Goal: Task Accomplishment & Management: Manage account settings

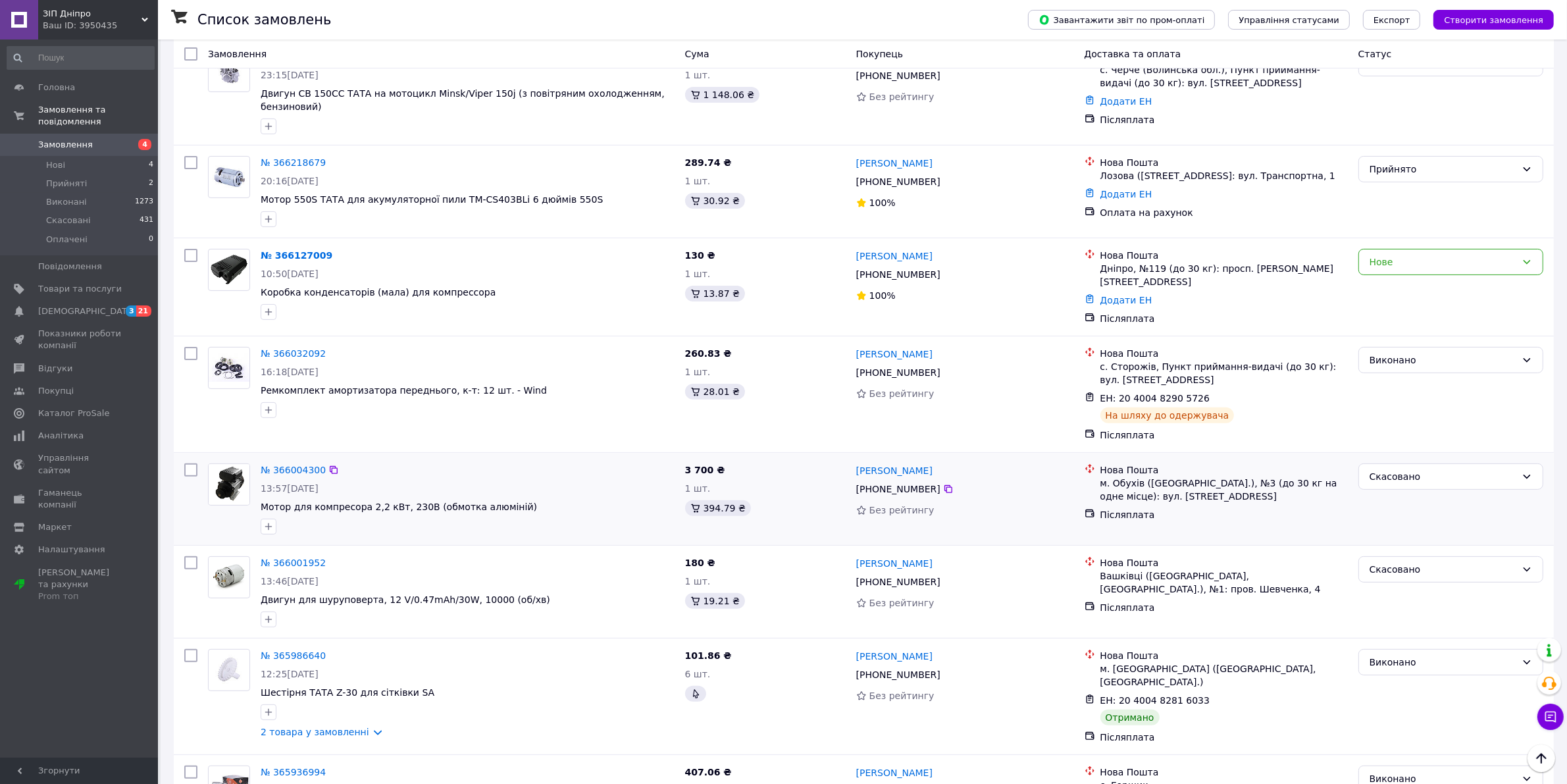
scroll to position [493, 0]
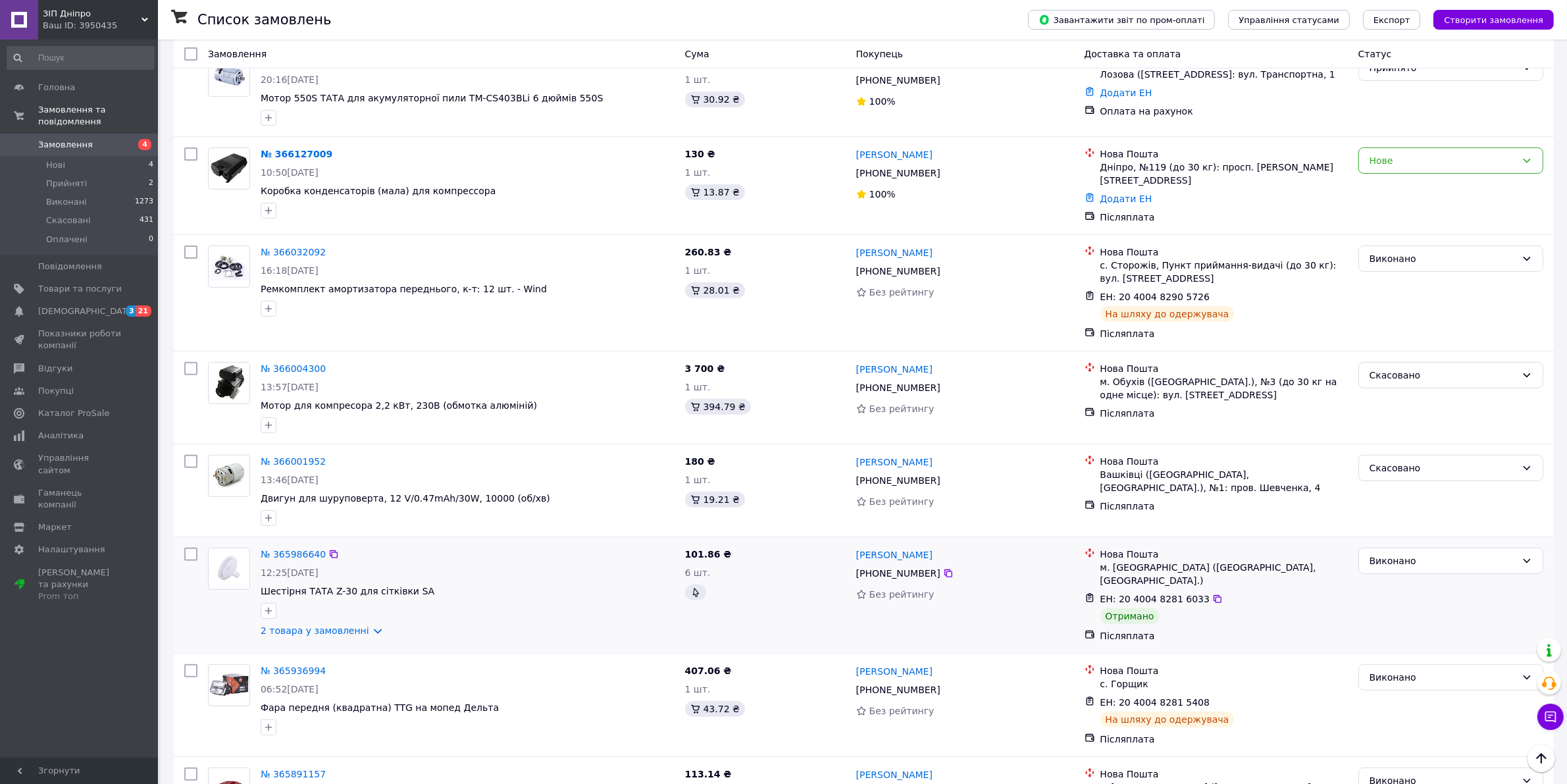
click at [287, 546] on div "№ 365986640" at bounding box center [293, 554] width 68 height 16
click at [280, 549] on link "№ 365986640" at bounding box center [293, 553] width 65 height 10
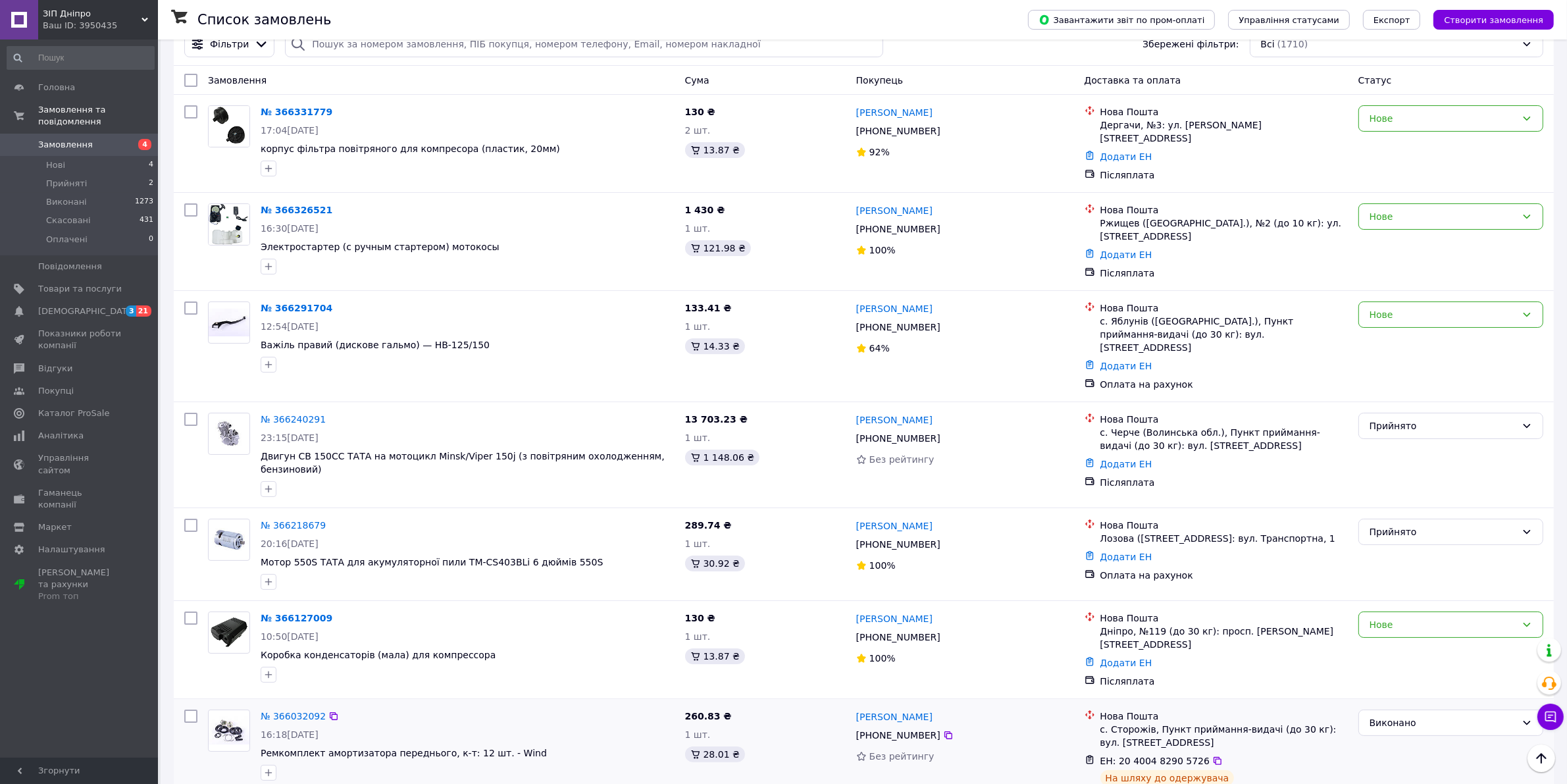
scroll to position [0, 0]
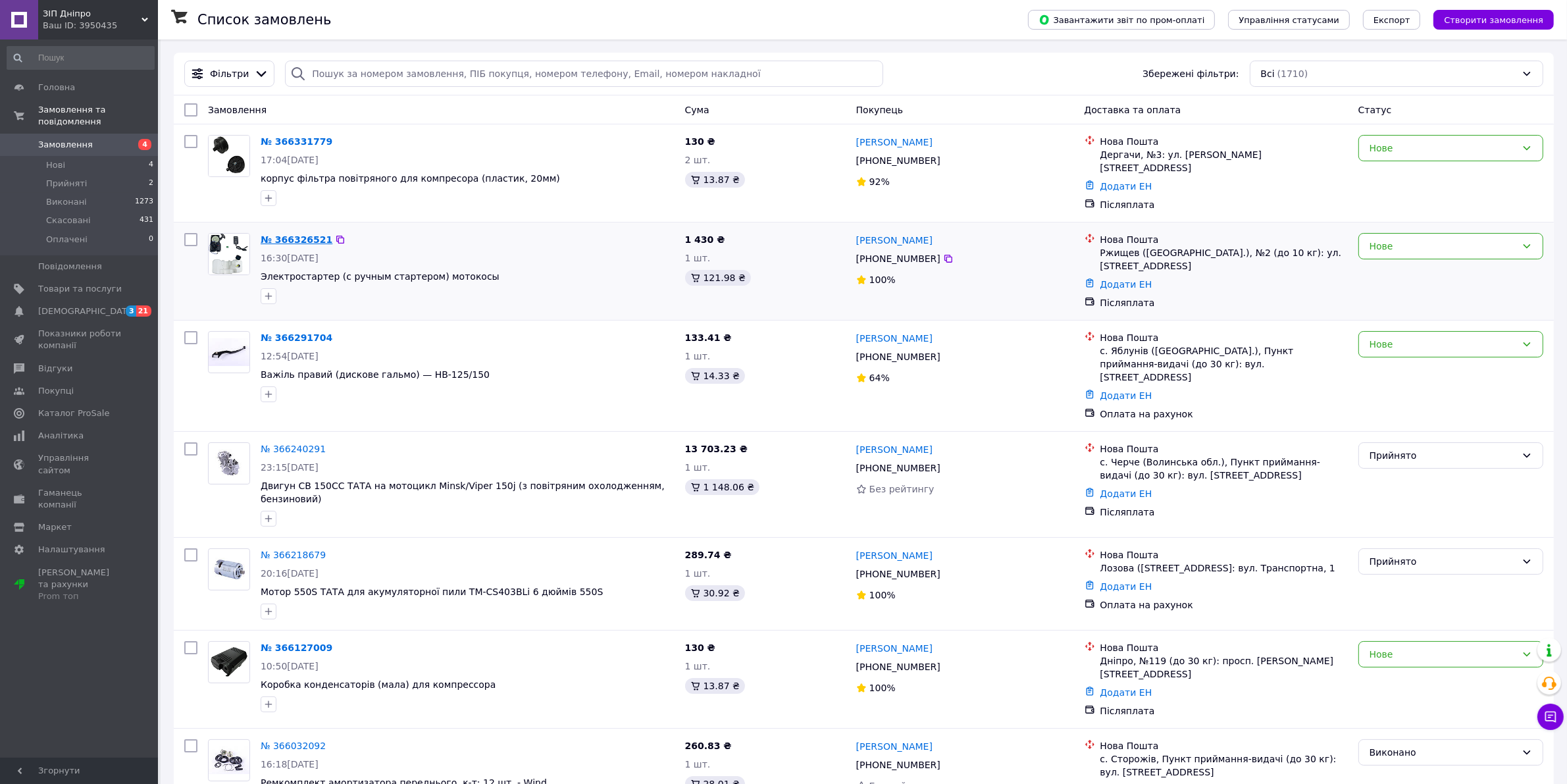
click at [297, 239] on link "№ 366326521" at bounding box center [296, 239] width 71 height 10
click at [291, 183] on span "корпус фільтра повітряного для компресора (пластик, 20мм)" at bounding box center [410, 178] width 300 height 10
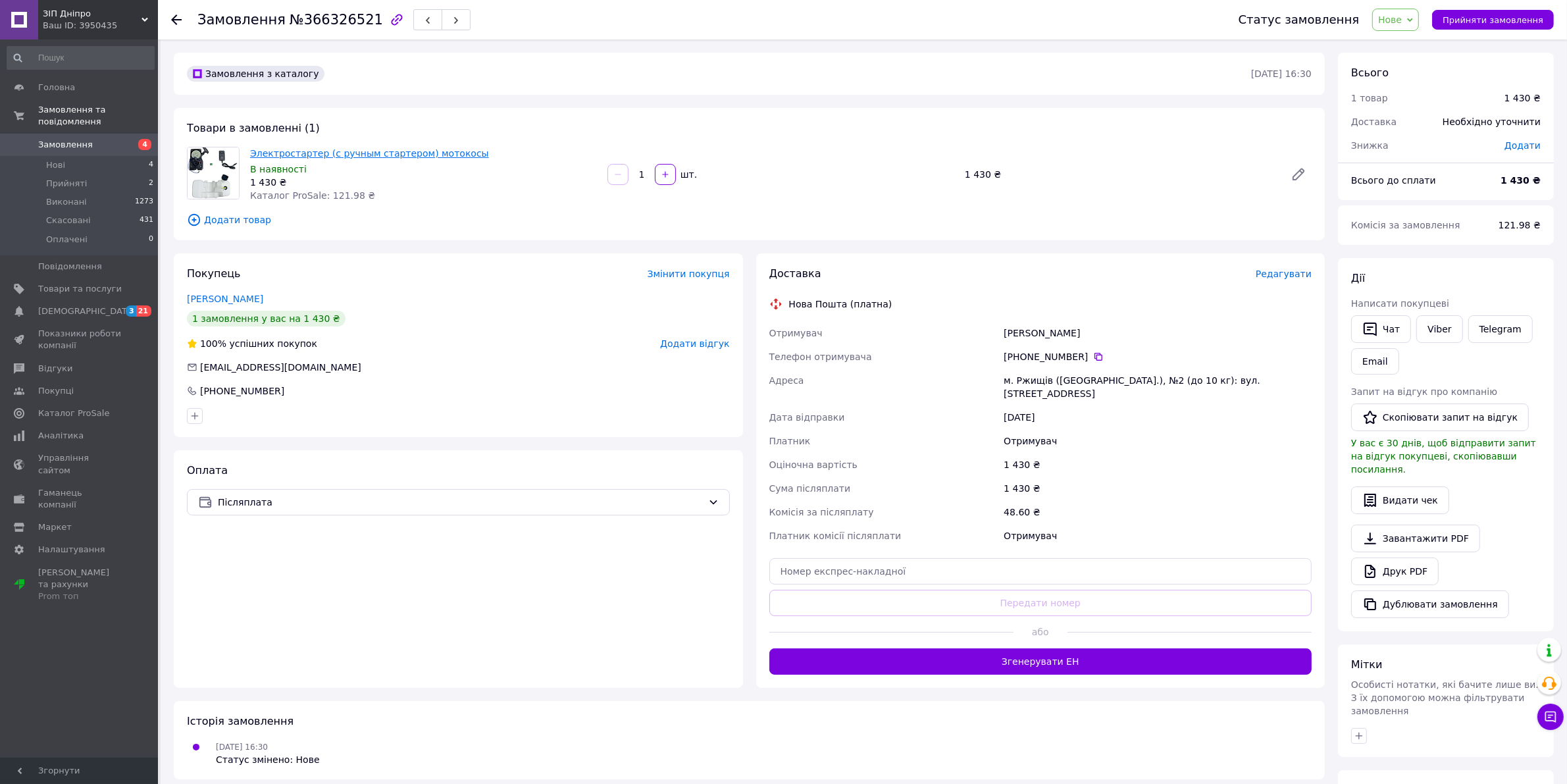
click at [289, 152] on link "Электростартер (с ручным стартером) мотокосы" at bounding box center [369, 153] width 239 height 10
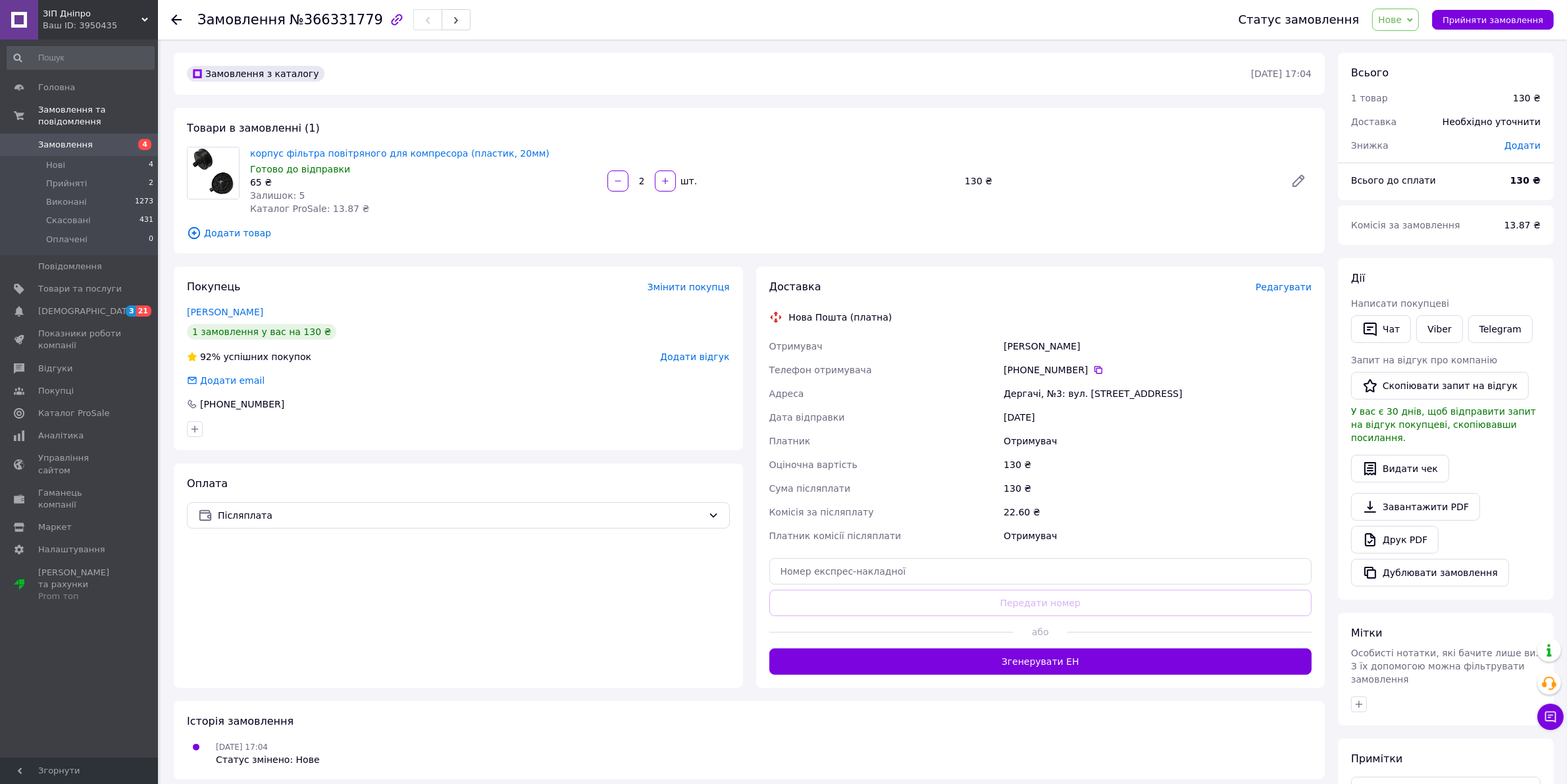
click at [309, 239] on span "Додати товар" at bounding box center [749, 233] width 1125 height 14
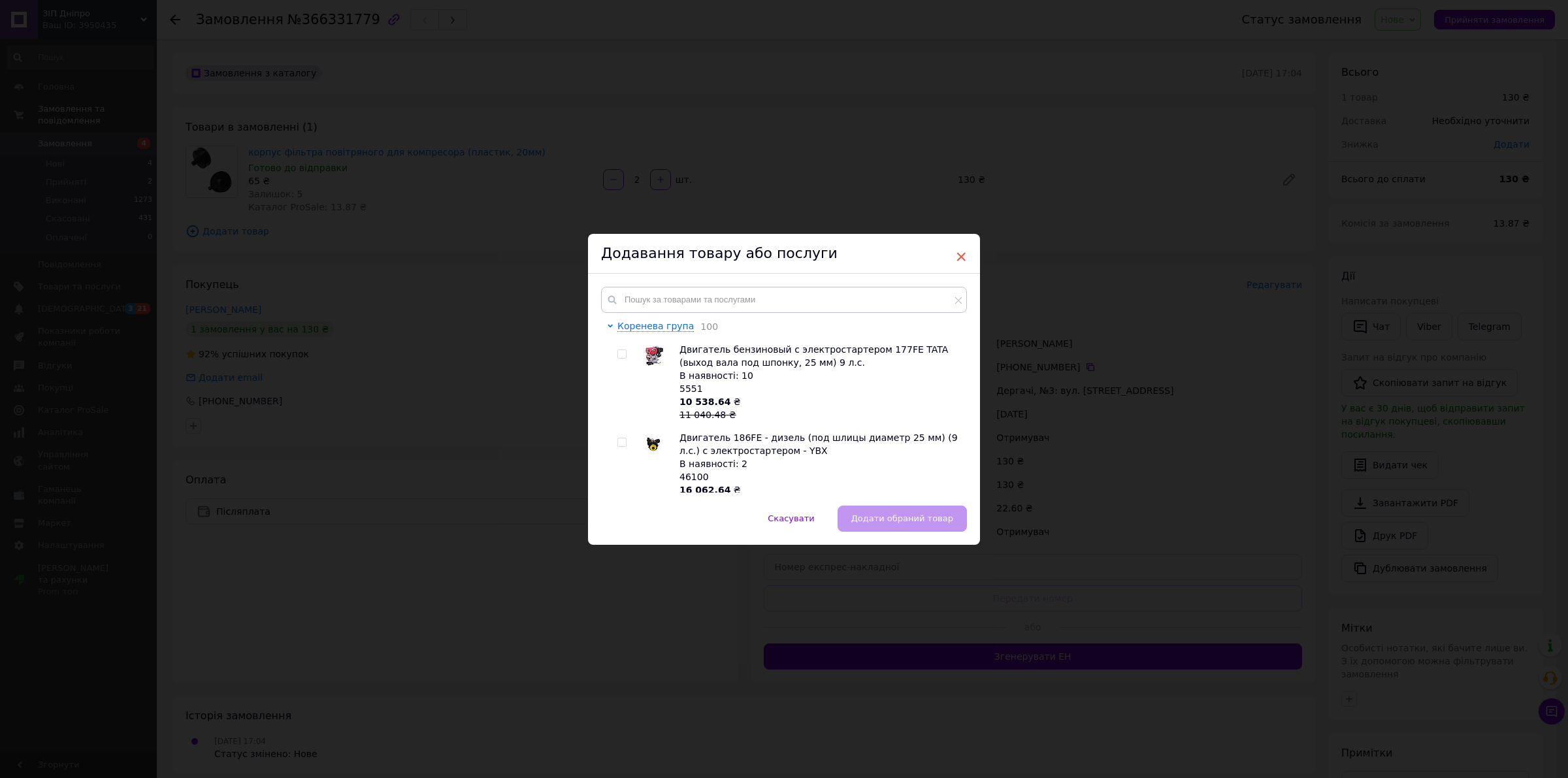
click at [958, 252] on span "×" at bounding box center [961, 257] width 11 height 22
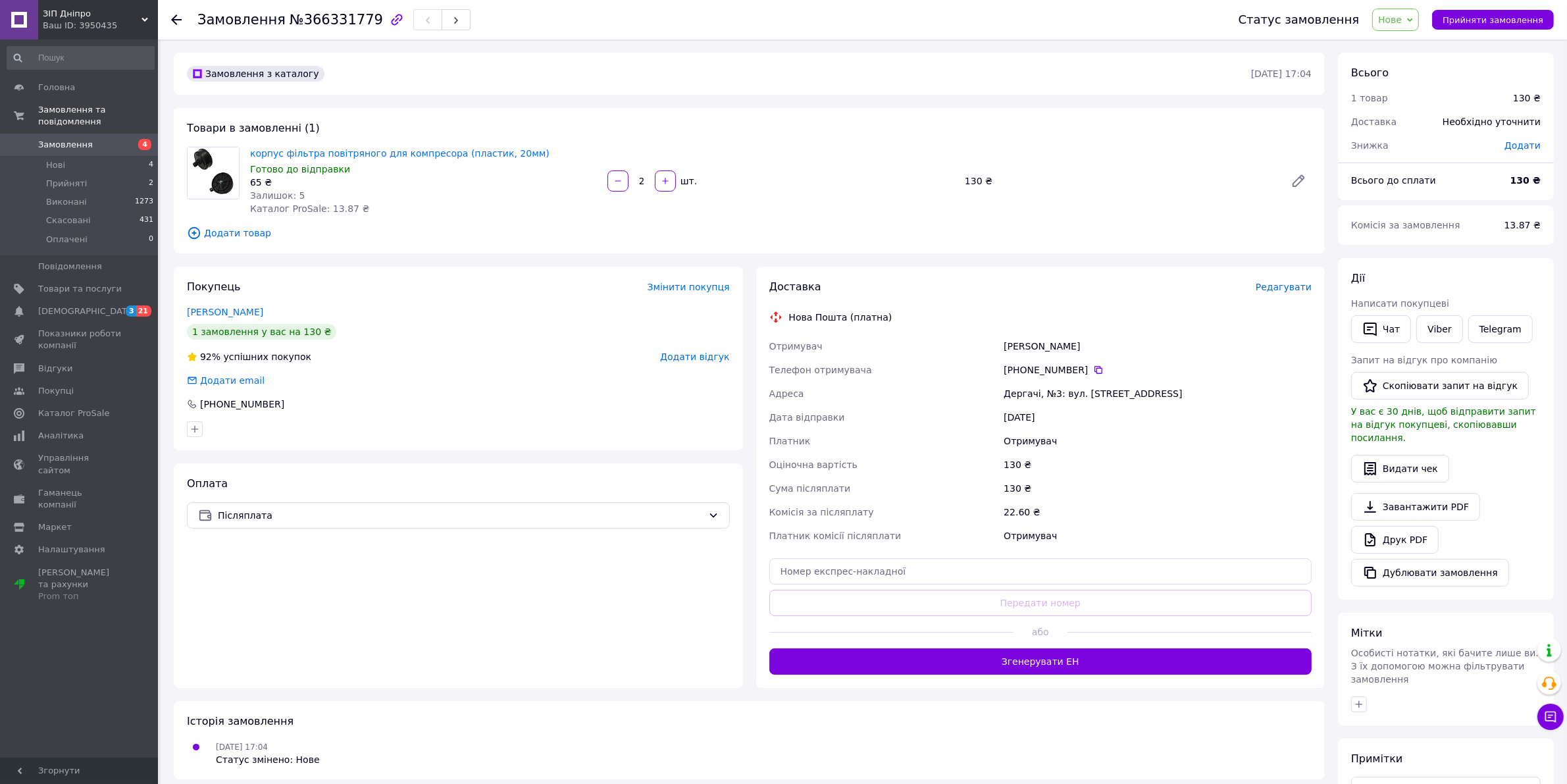
click at [216, 171] on img at bounding box center [213, 173] width 51 height 50
click at [307, 149] on link "корпус фільтра повітряного для компресора (пластик, 20мм)" at bounding box center [400, 153] width 300 height 10
